Goal: Task Accomplishment & Management: Use online tool/utility

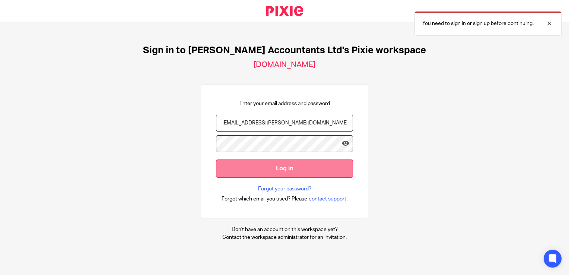
click at [264, 166] on input "Log in" at bounding box center [284, 168] width 137 height 18
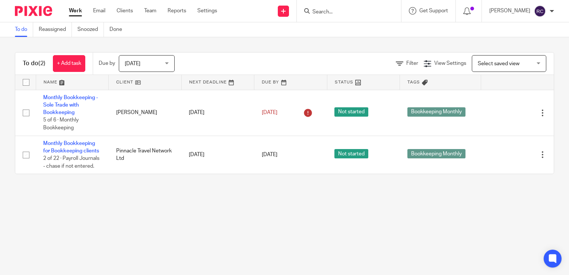
click at [171, 63] on div "Today Today" at bounding box center [147, 63] width 56 height 17
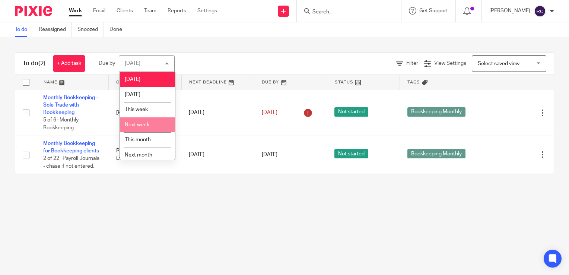
scroll to position [19, 0]
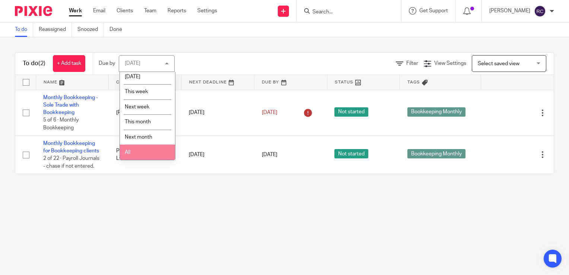
click at [144, 150] on li "All" at bounding box center [147, 151] width 55 height 15
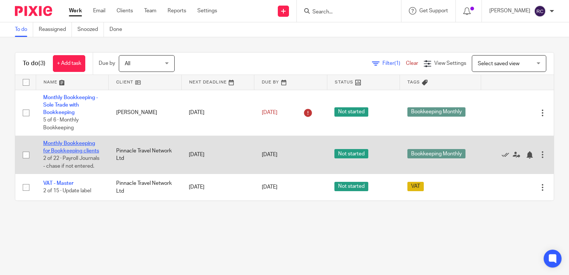
click at [58, 150] on link "Monthly Bookkeeping for Bookkeeping clients" at bounding box center [71, 147] width 56 height 13
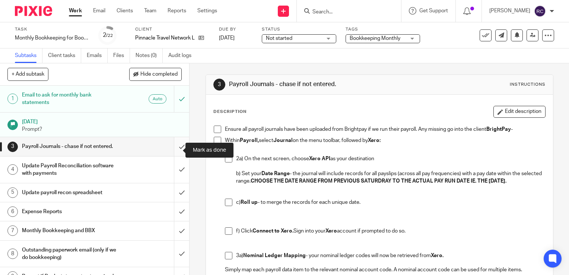
click at [172, 149] on input "submit" at bounding box center [94, 146] width 189 height 19
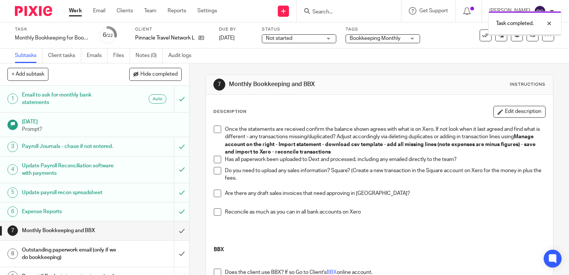
click at [173, 238] on input "submit" at bounding box center [94, 230] width 189 height 19
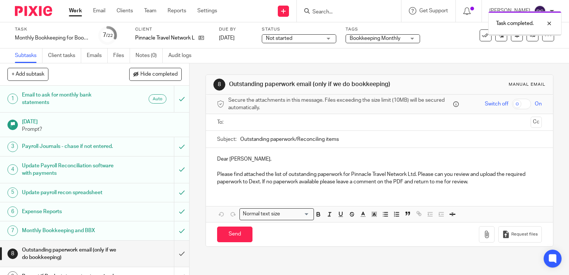
click at [175, 260] on input "submit" at bounding box center [94, 254] width 189 height 26
